Goal: Information Seeking & Learning: Learn about a topic

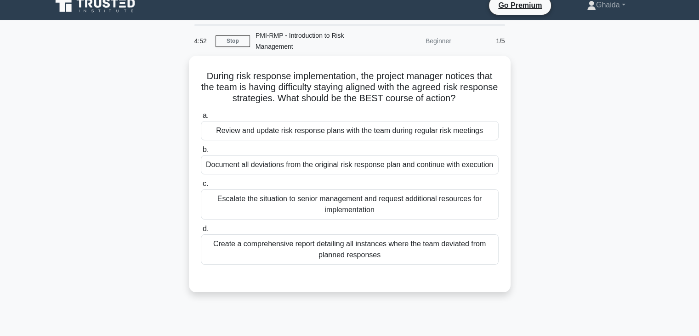
scroll to position [10, 0]
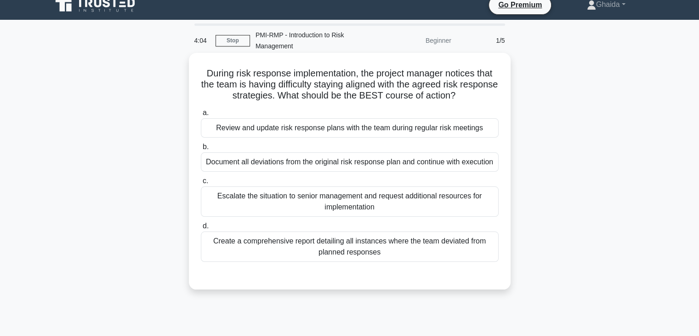
click at [305, 255] on div "Create a comprehensive report detailing all instances where the team deviated f…" at bounding box center [350, 246] width 298 height 30
click at [201, 229] on input "d. Create a comprehensive report detailing all instances where the team deviate…" at bounding box center [201, 226] width 0 height 6
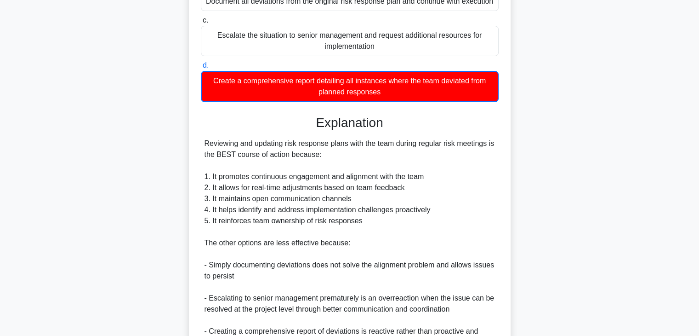
scroll to position [298, 0]
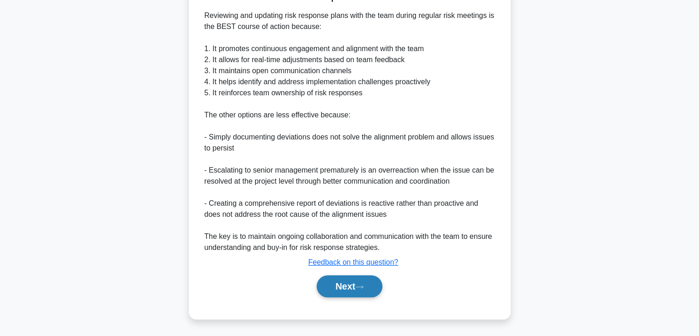
click at [344, 285] on button "Next" at bounding box center [350, 286] width 66 height 22
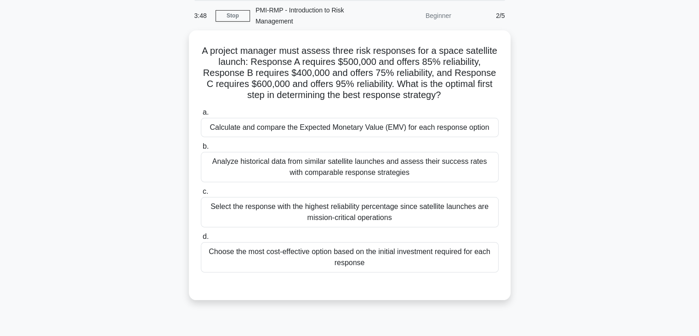
scroll to position [0, 0]
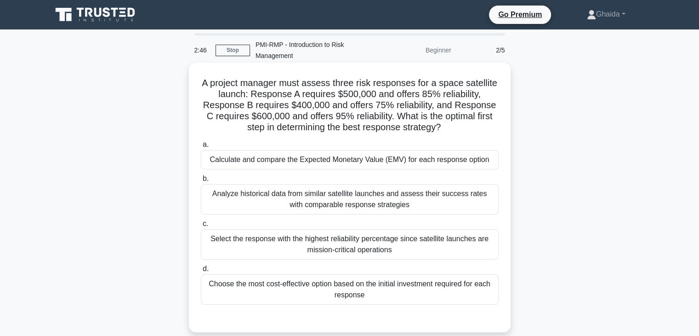
click at [308, 160] on div "Calculate and compare the Expected Monetary Value (EMV) for each response option" at bounding box center [350, 159] width 298 height 19
click at [201, 148] on input "a. Calculate and compare the Expected Monetary Value (EMV) for each response op…" at bounding box center [201, 145] width 0 height 6
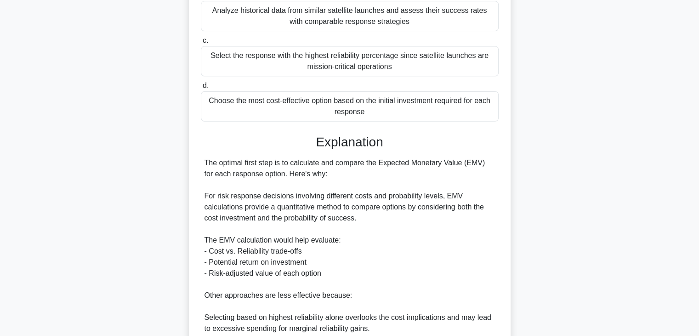
scroll to position [330, 0]
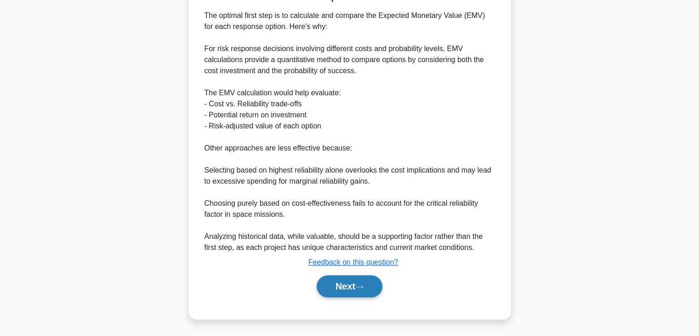
click at [342, 288] on button "Next" at bounding box center [350, 286] width 66 height 22
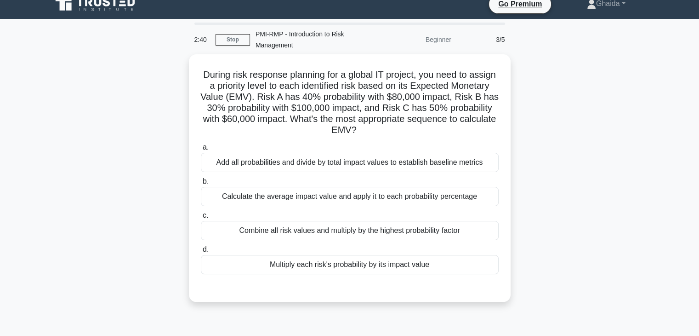
scroll to position [6, 0]
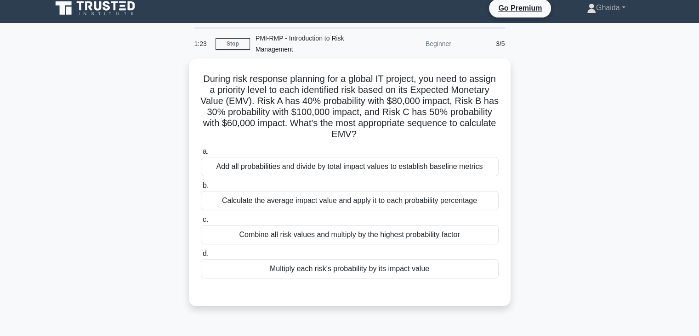
click at [414, 180] on label "b. Calculate the average impact value and apply it to each probability percenta…" at bounding box center [350, 195] width 298 height 30
click at [201, 183] on input "b. Calculate the average impact value and apply it to each probability percenta…" at bounding box center [201, 186] width 0 height 6
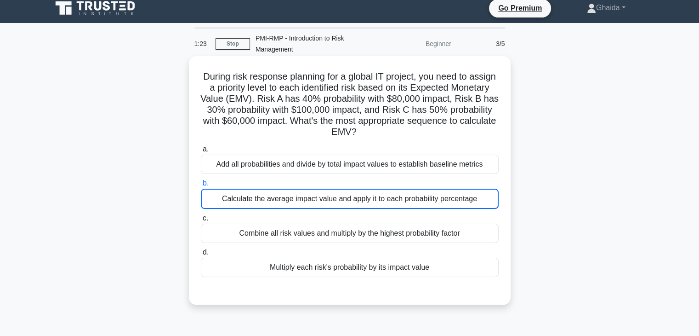
click at [407, 269] on div "Multiply each risk's probability by its impact value" at bounding box center [350, 267] width 298 height 19
click at [201, 255] on input "d. Multiply each risk's probability by its impact value" at bounding box center [201, 252] width 0 height 6
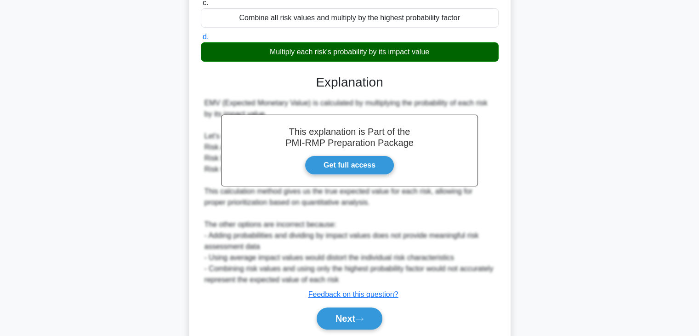
scroll to position [253, 0]
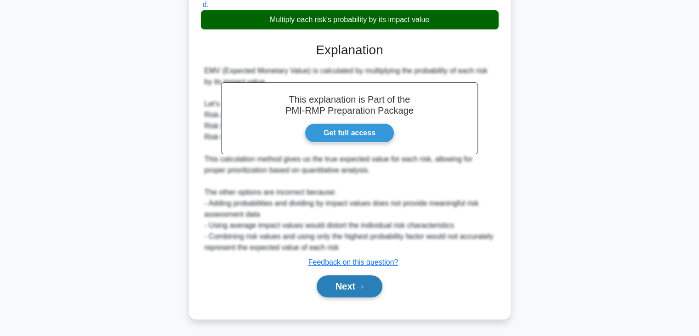
click at [354, 290] on button "Next" at bounding box center [350, 286] width 66 height 22
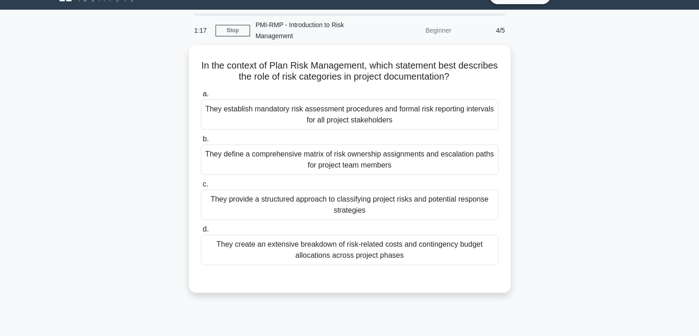
scroll to position [0, 0]
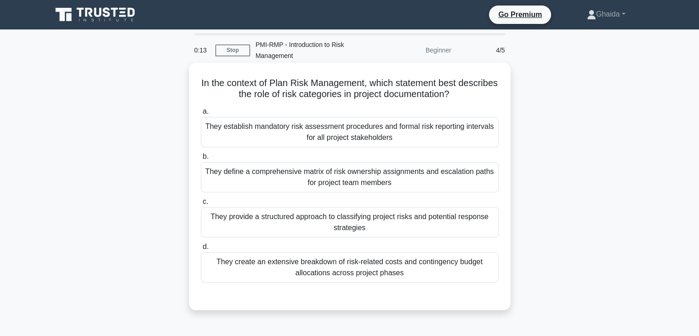
click at [362, 272] on div "They create an extensive breakdown of risk-related costs and contingency budget…" at bounding box center [350, 267] width 298 height 30
click at [201, 250] on input "d. They create an extensive breakdown of risk-related costs and contingency bud…" at bounding box center [201, 247] width 0 height 6
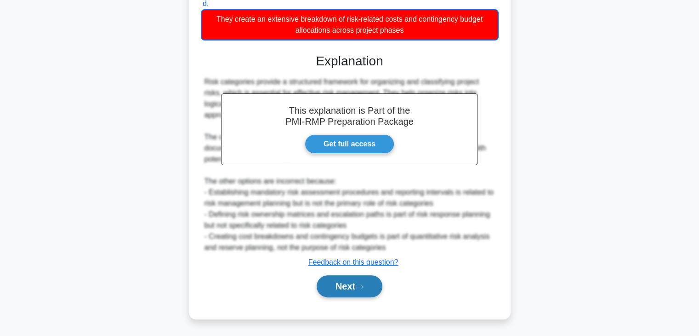
click at [357, 292] on button "Next" at bounding box center [350, 286] width 66 height 22
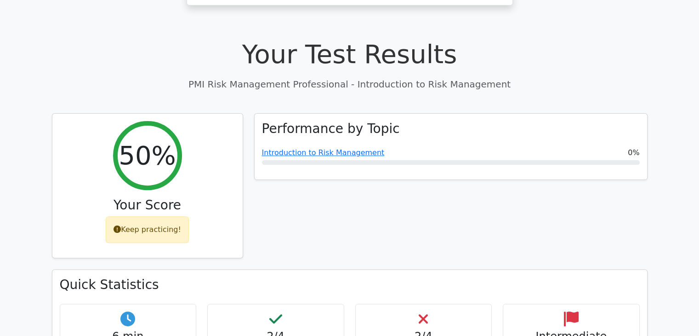
scroll to position [256, 0]
